Goal: Transaction & Acquisition: Purchase product/service

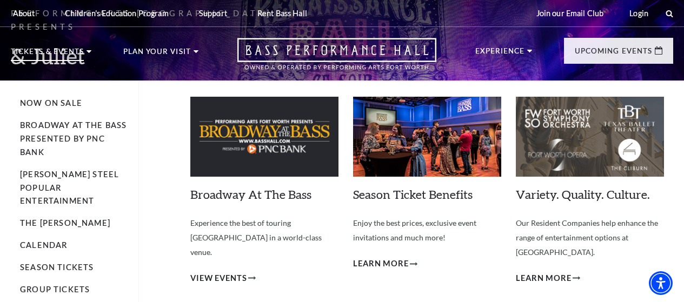
click at [83, 52] on p "Tickets & Events" at bounding box center [47, 54] width 73 height 13
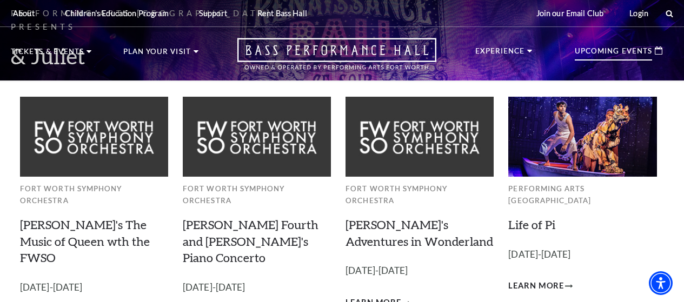
click at [634, 80] on li "Upcoming Events Fort Worth Symphony Orchestra Windborne's The Music of Queen wt…" at bounding box center [618, 59] width 109 height 43
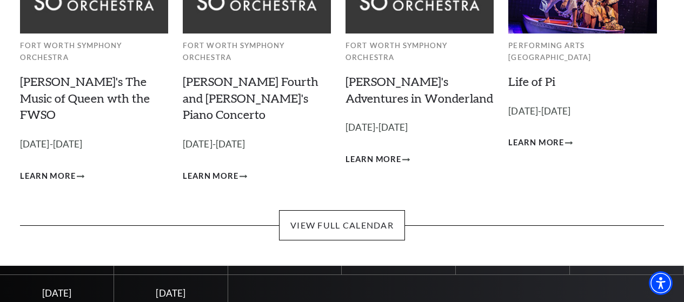
scroll to position [159, 0]
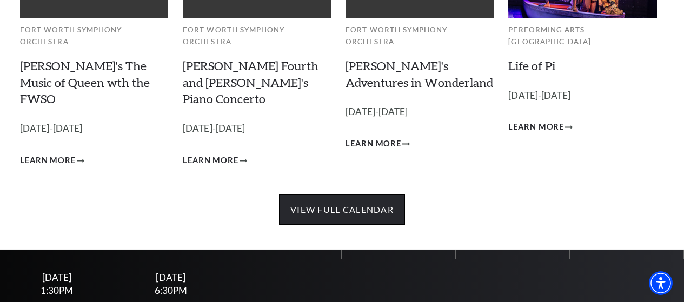
click at [292, 202] on link "View Full Calendar" at bounding box center [342, 210] width 126 height 30
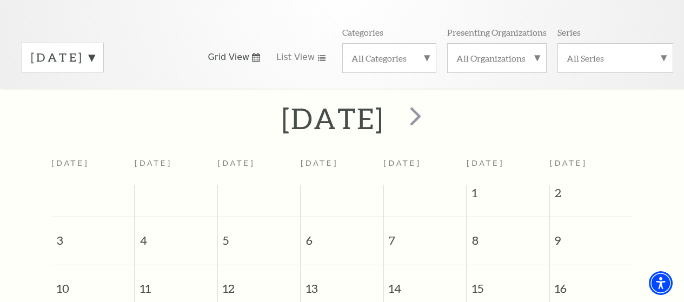
scroll to position [129, 0]
click at [431, 123] on span "next" at bounding box center [415, 116] width 31 height 31
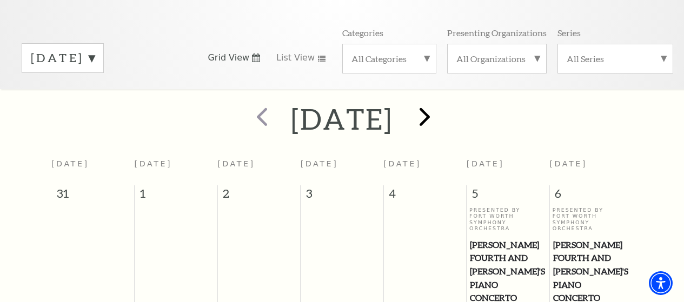
scroll to position [96, 0]
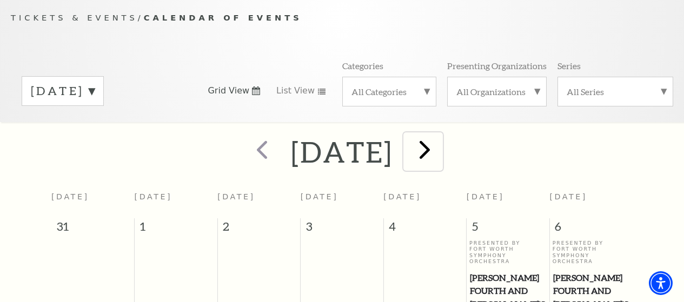
click at [440, 155] on span "next" at bounding box center [424, 149] width 31 height 31
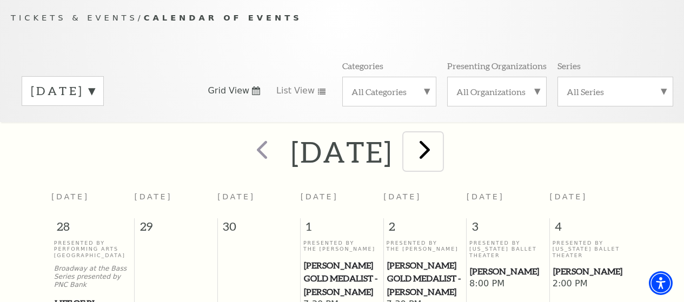
click at [440, 159] on span "next" at bounding box center [424, 149] width 31 height 31
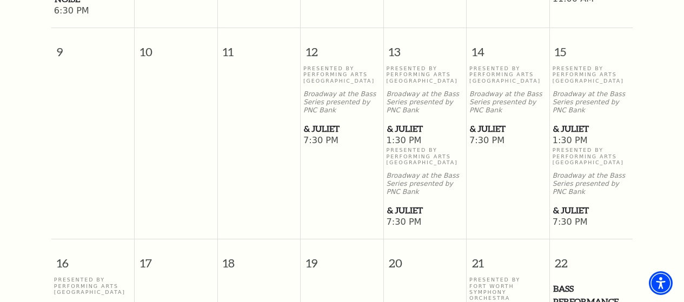
scroll to position [769, 0]
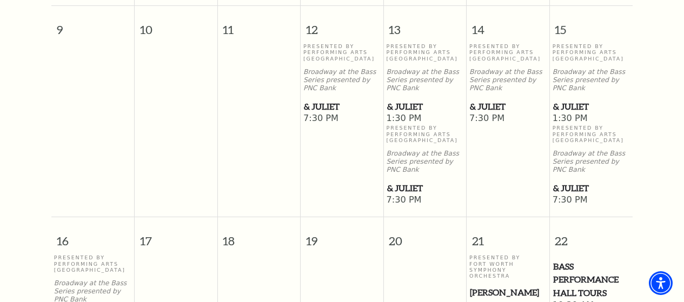
click at [326, 114] on span "& Juliet" at bounding box center [342, 107] width 76 height 14
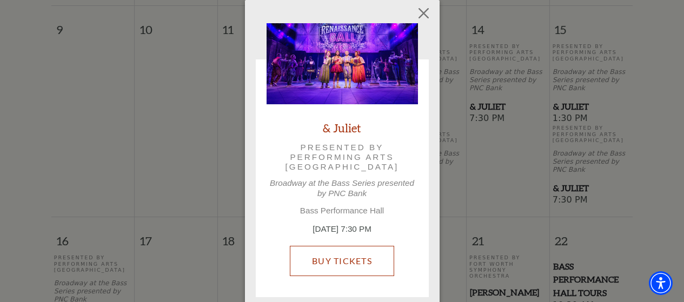
click at [315, 261] on link "Buy Tickets" at bounding box center [342, 261] width 104 height 30
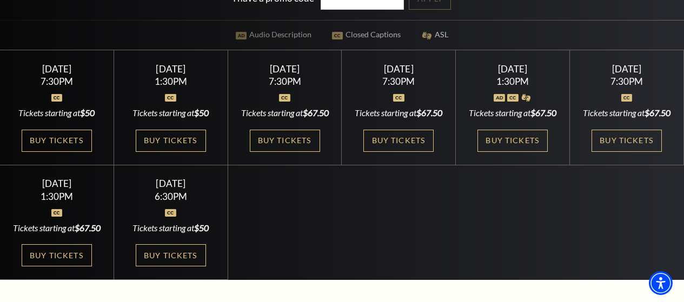
scroll to position [255, 0]
